Goal: Information Seeking & Learning: Learn about a topic

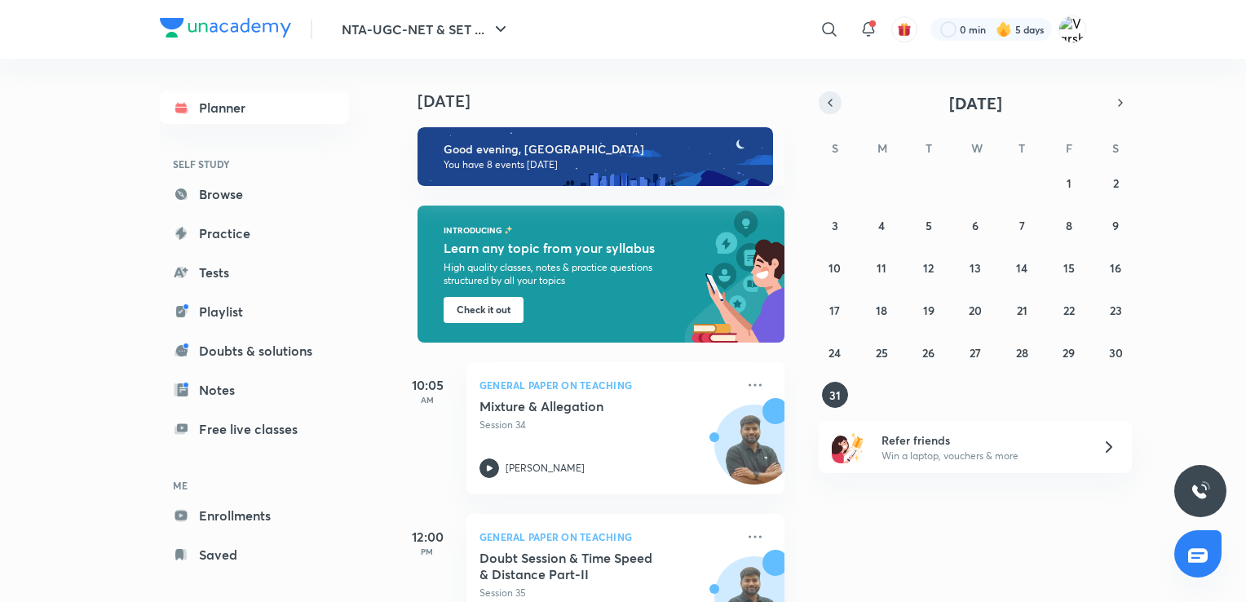
click at [830, 106] on icon "button" at bounding box center [830, 102] width 13 height 15
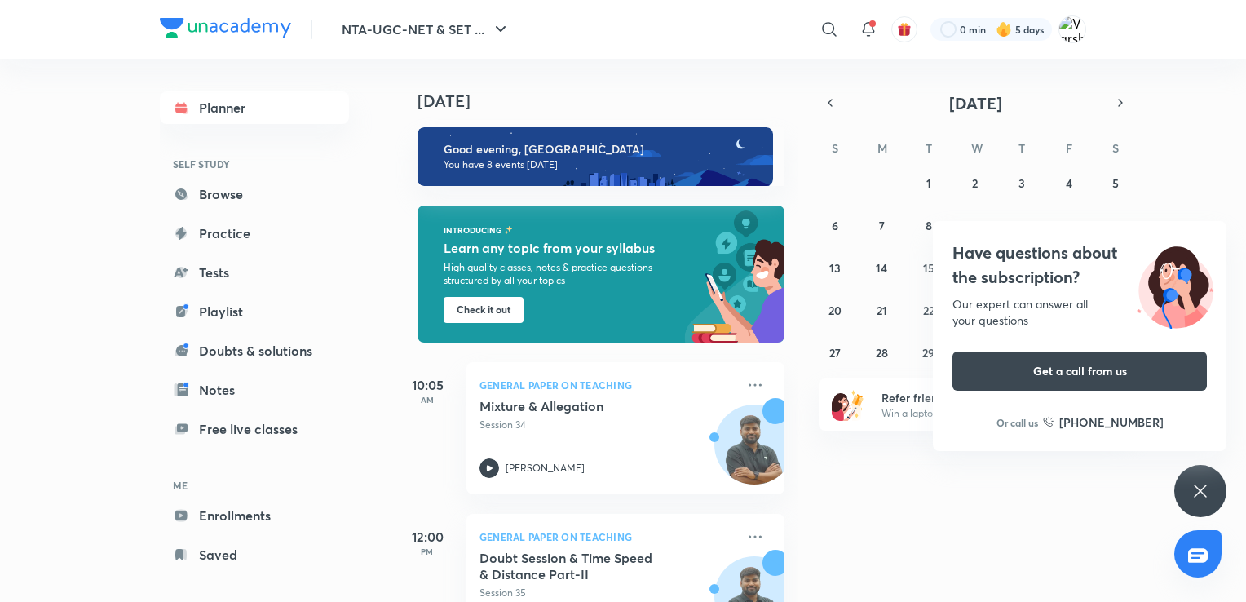
click at [1184, 509] on div "Have questions about the subscription? Our expert can answer all your questions…" at bounding box center [1200, 491] width 52 height 52
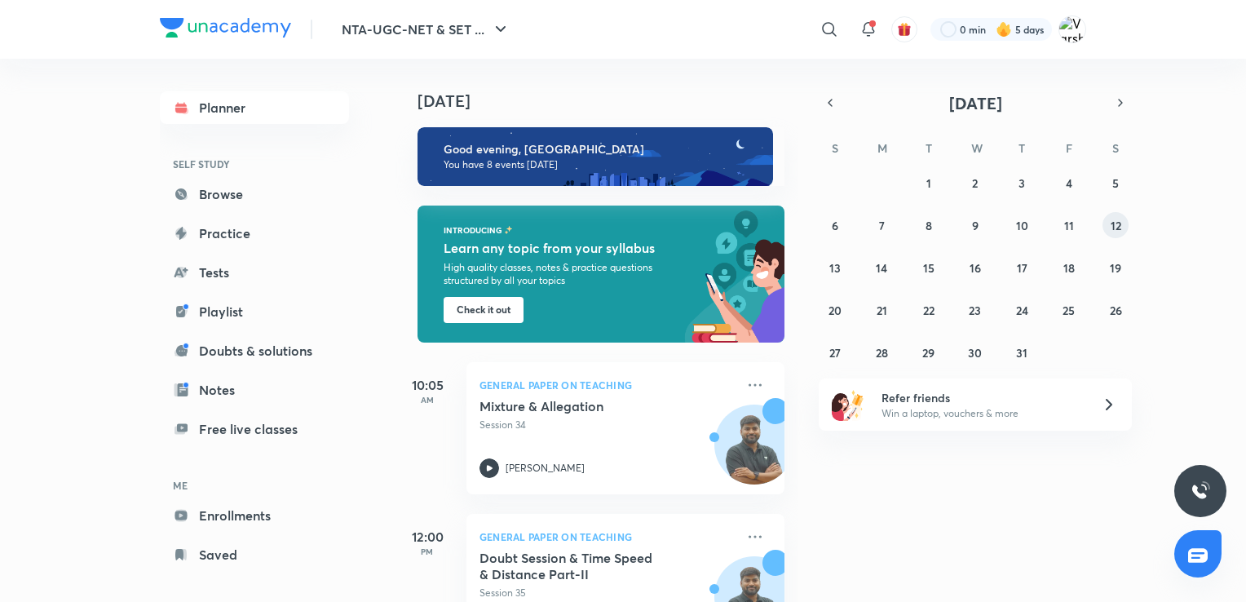
click at [1106, 225] on button "12" at bounding box center [1115, 225] width 26 height 26
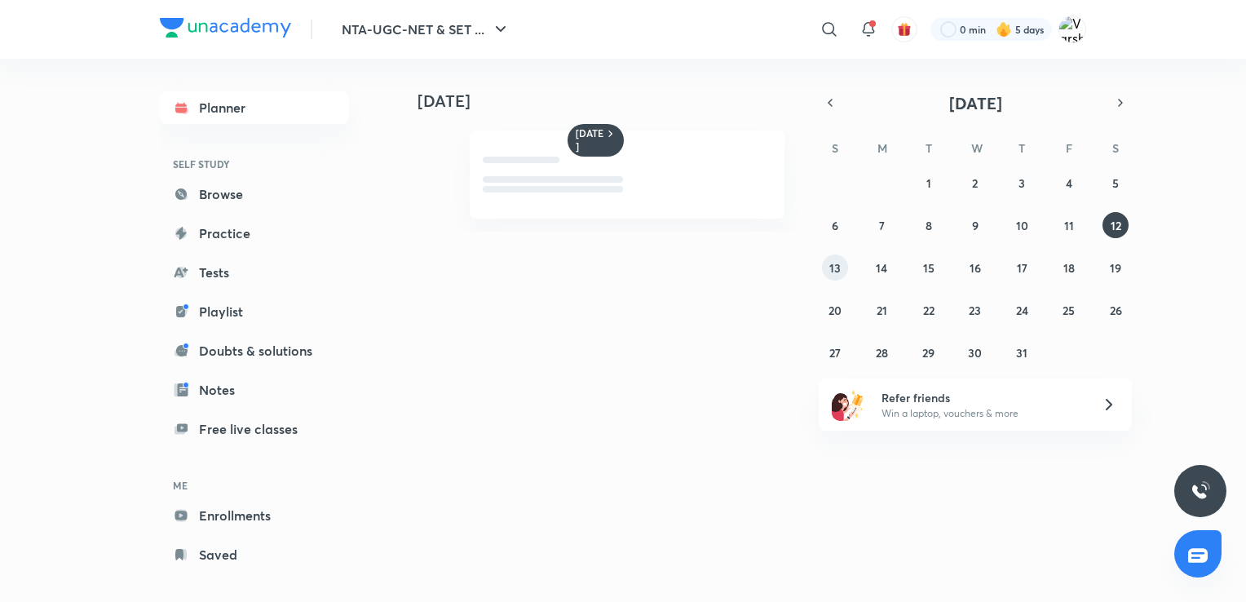
click at [831, 269] on abbr "13" at bounding box center [834, 267] width 11 height 15
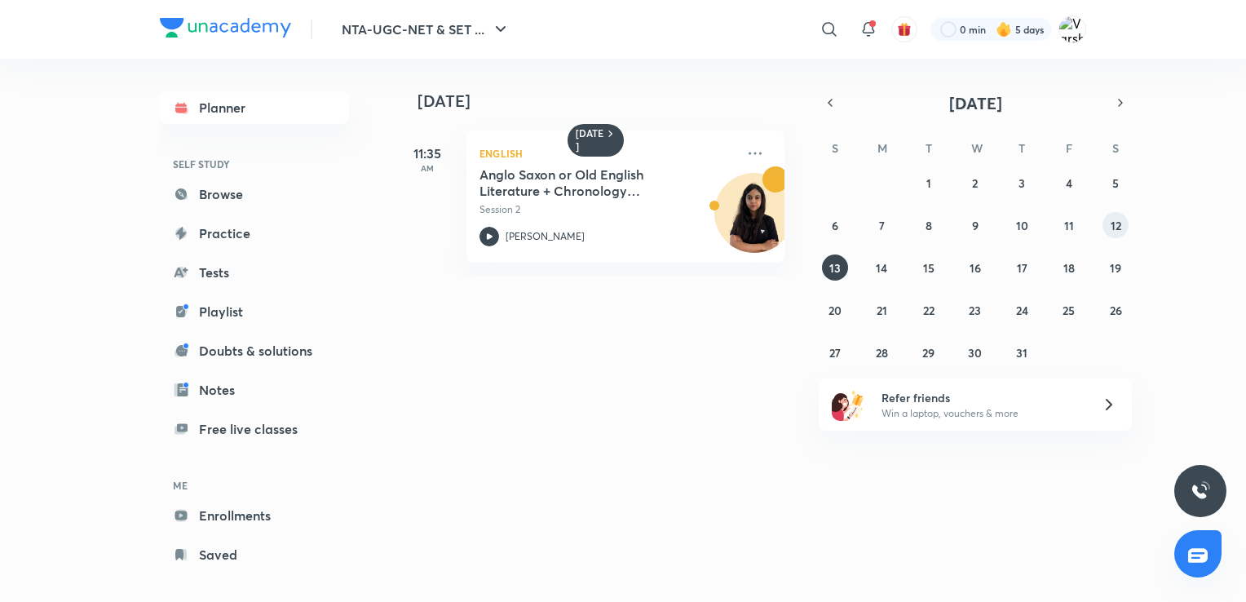
click at [1115, 223] on abbr "12" at bounding box center [1116, 225] width 11 height 15
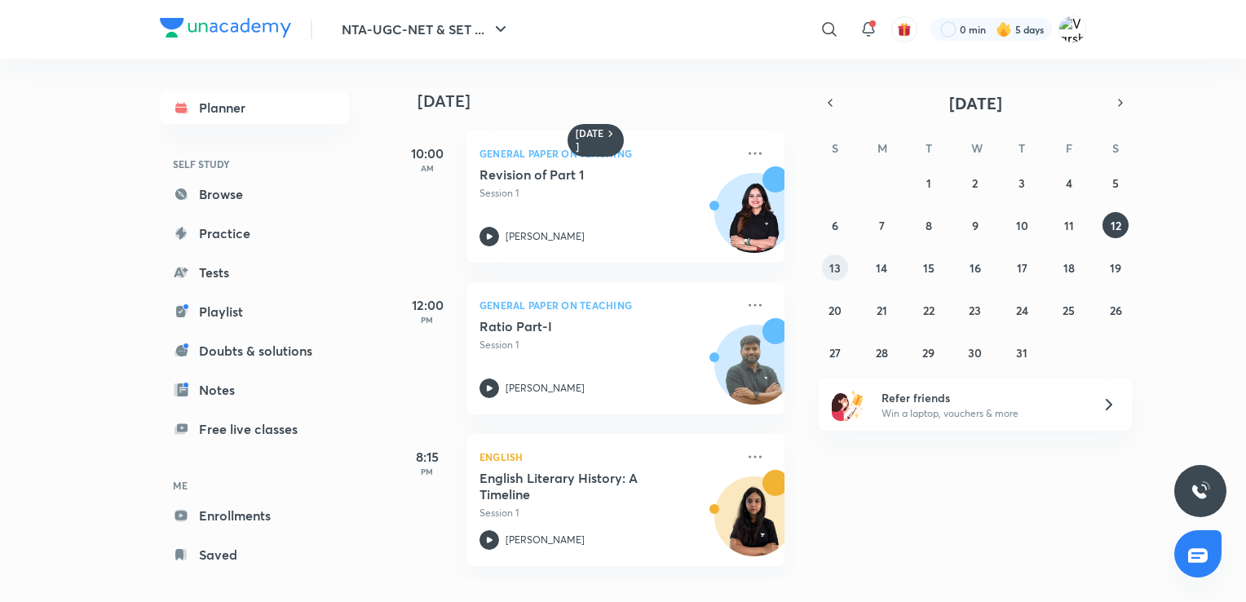
click at [828, 274] on button "13" at bounding box center [835, 267] width 26 height 26
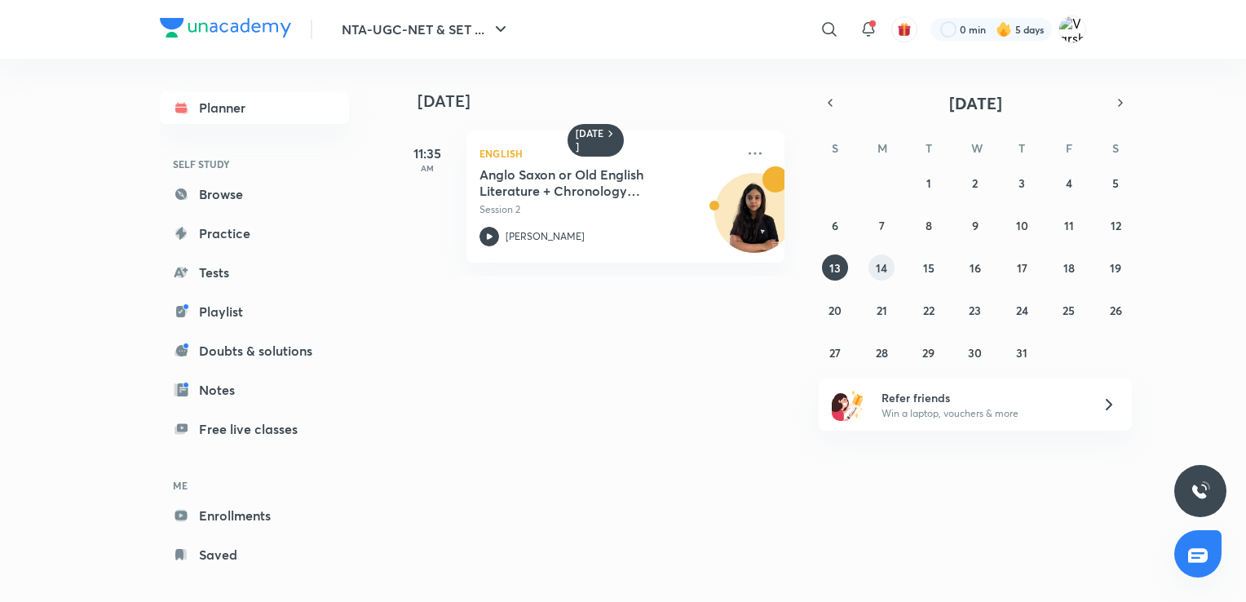
click at [877, 266] on abbr "14" at bounding box center [881, 267] width 11 height 15
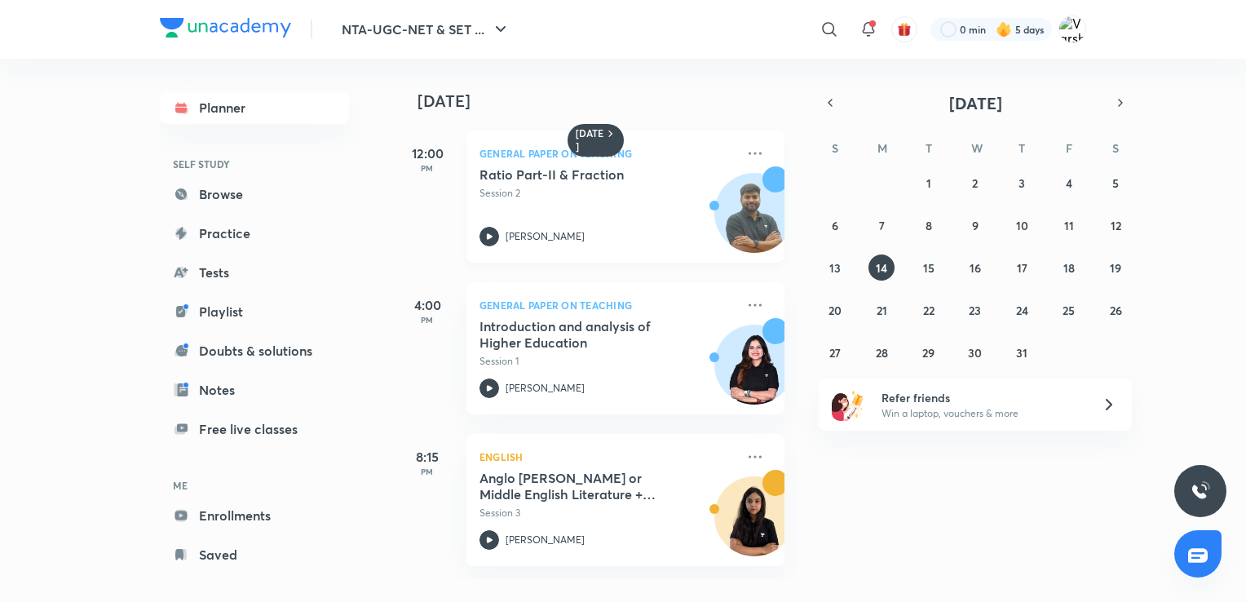
click at [576, 201] on div "Ratio Part-II & Fraction Session 2 [PERSON_NAME]" at bounding box center [607, 206] width 256 height 80
